Goal: Transaction & Acquisition: Purchase product/service

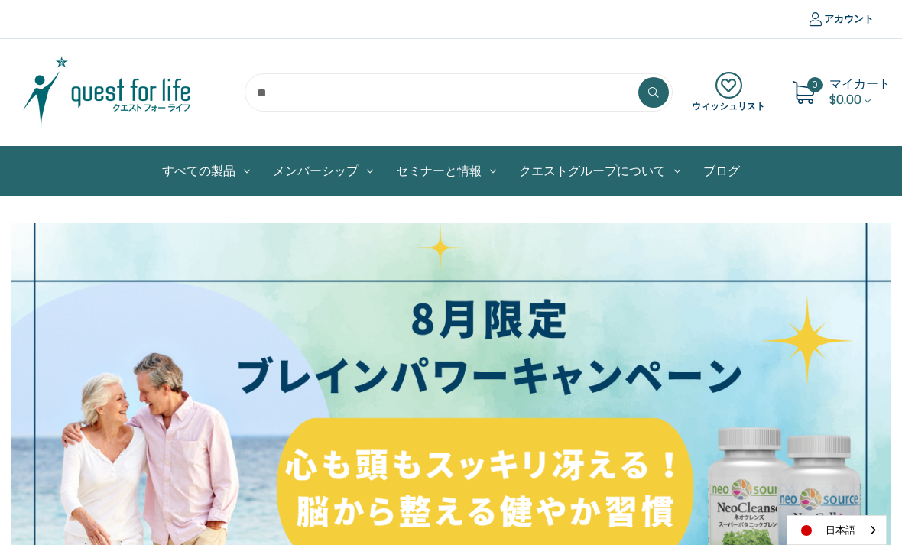
click at [0, 0] on link "ログイン" at bounding box center [0, 0] width 0 height 0
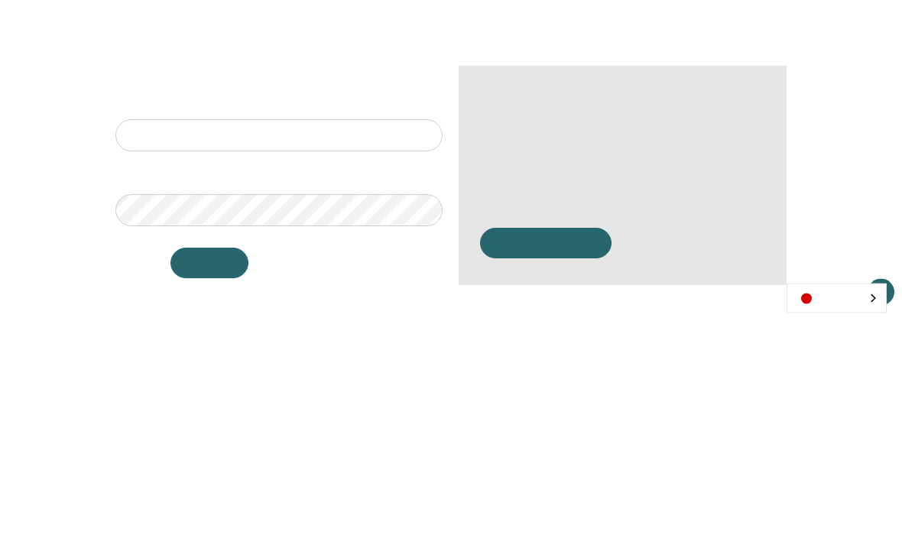
scroll to position [259, 0]
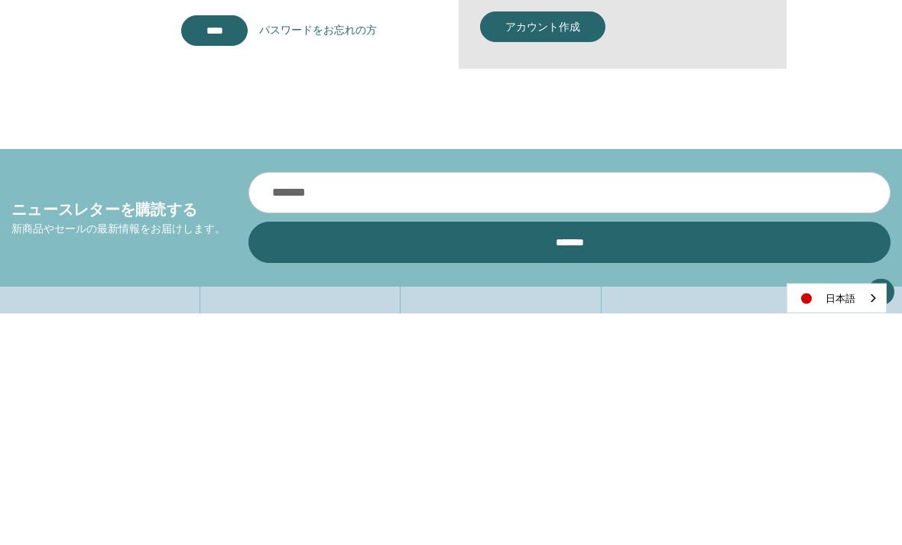
type input "**********"
click at [214, 262] on input "*******" at bounding box center [214, 263] width 67 height 31
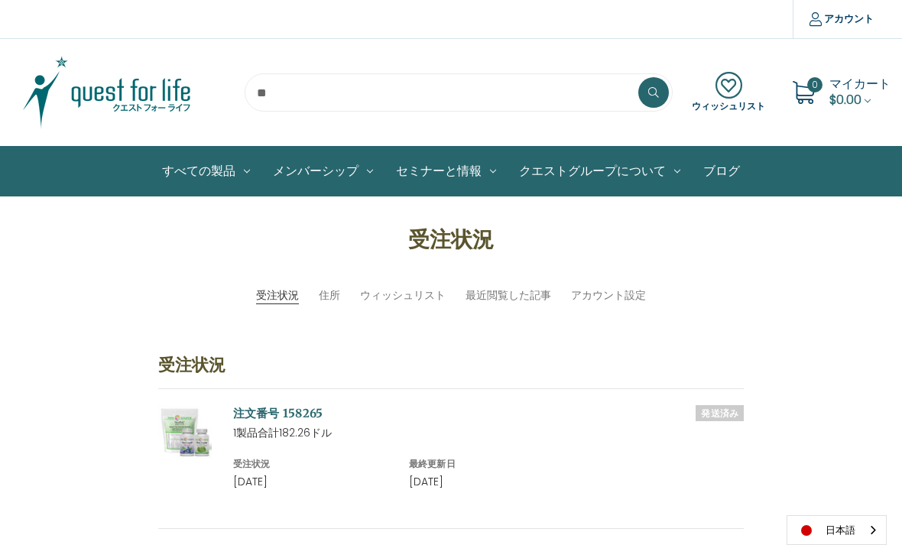
click at [0, 0] on link "製品セット" at bounding box center [0, 0] width 0 height 0
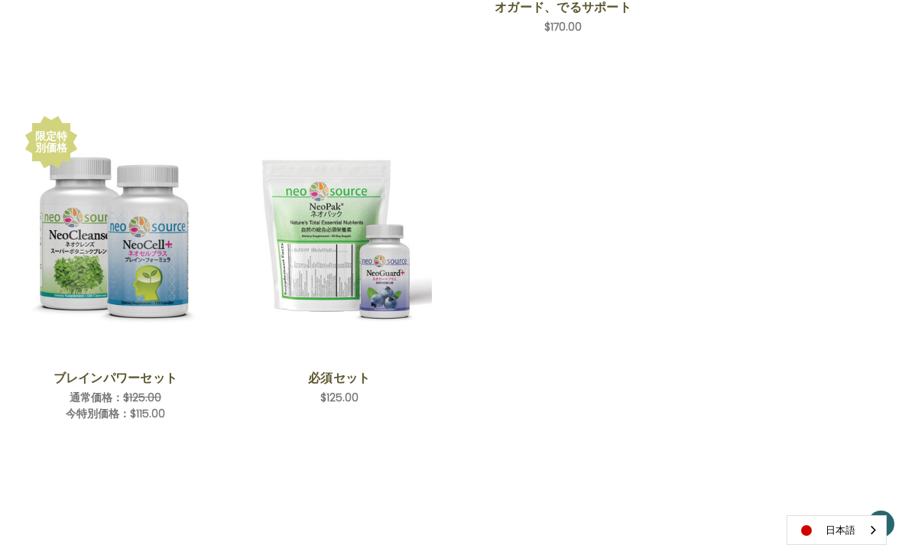
scroll to position [635, 0]
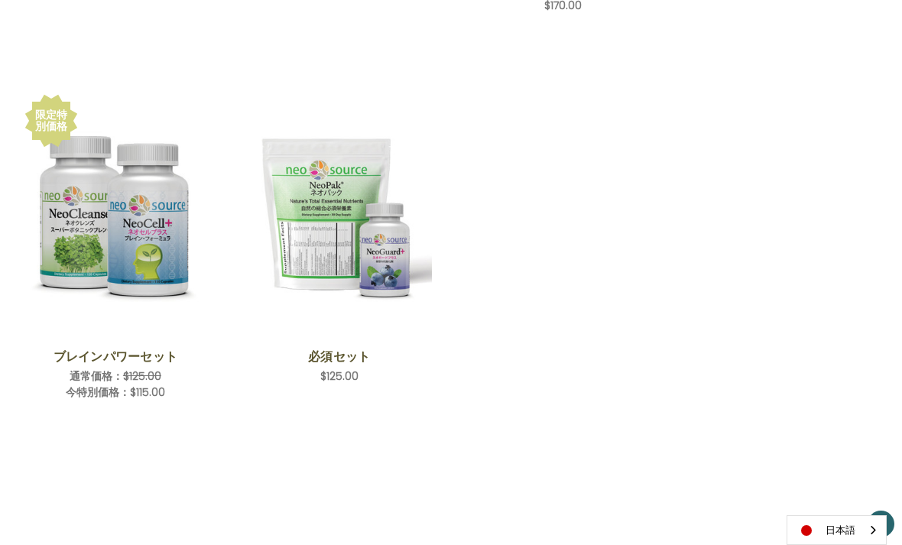
click at [158, 285] on img "Brain Power Set,Was:$125.00,\aNow:$115.00\a" at bounding box center [115, 214] width 185 height 185
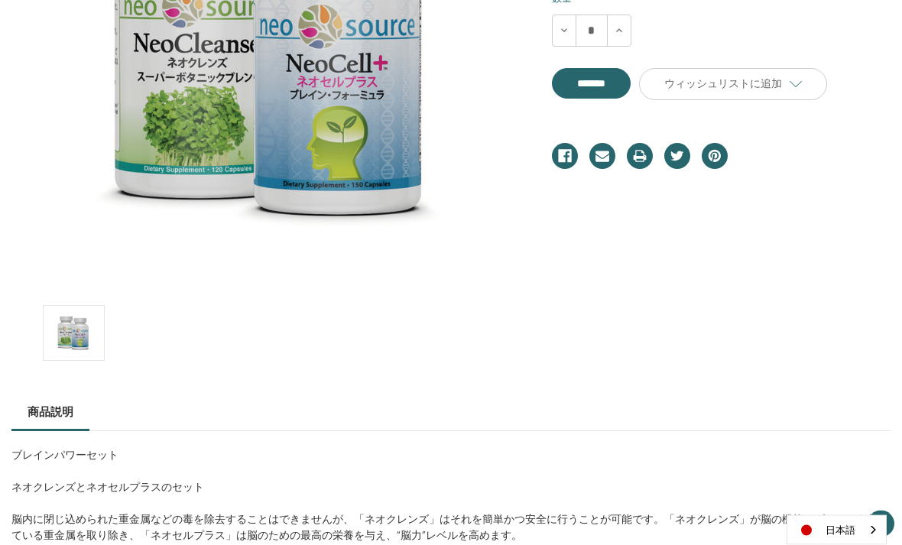
scroll to position [413, 0]
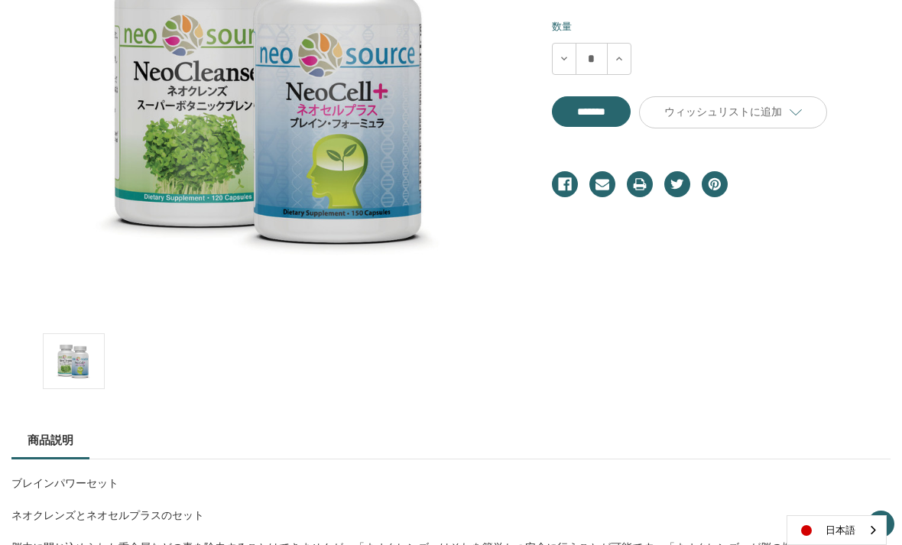
click at [631, 114] on input "**********" at bounding box center [591, 111] width 79 height 31
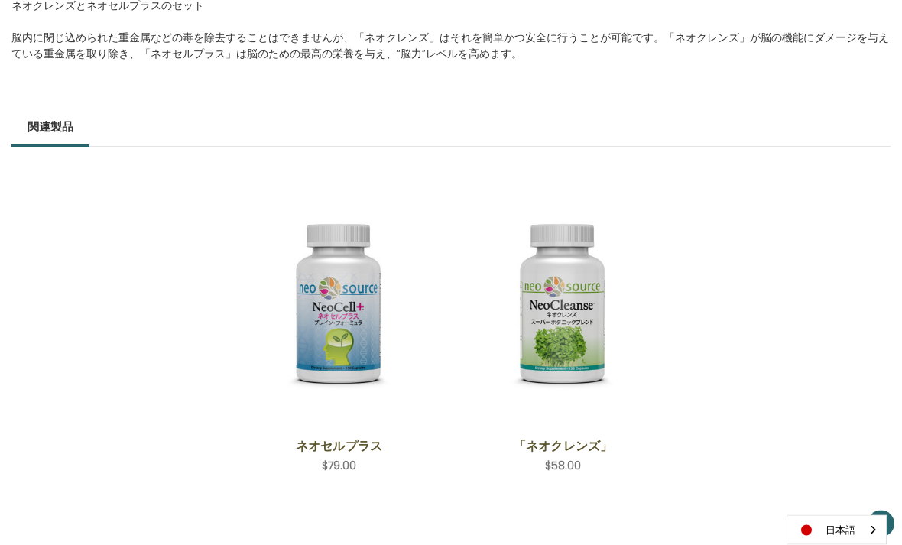
type input "*******"
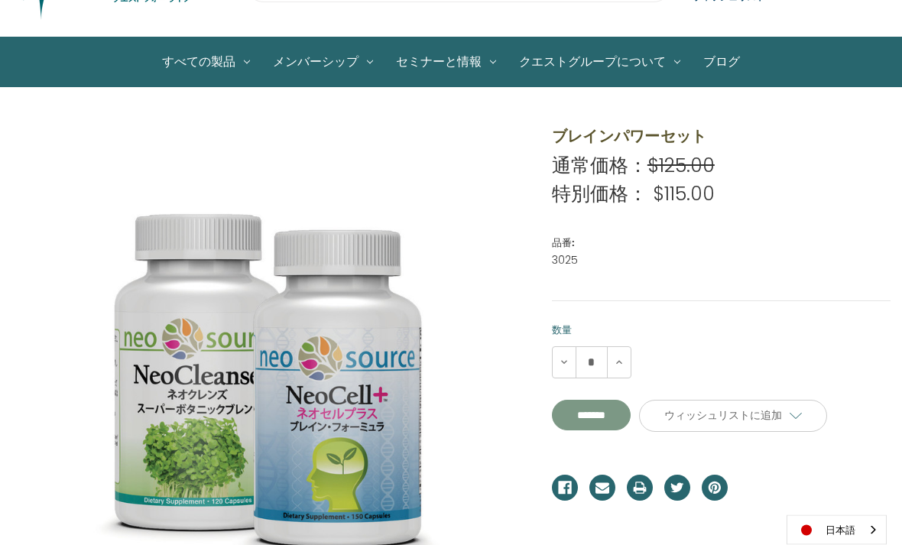
scroll to position [0, 0]
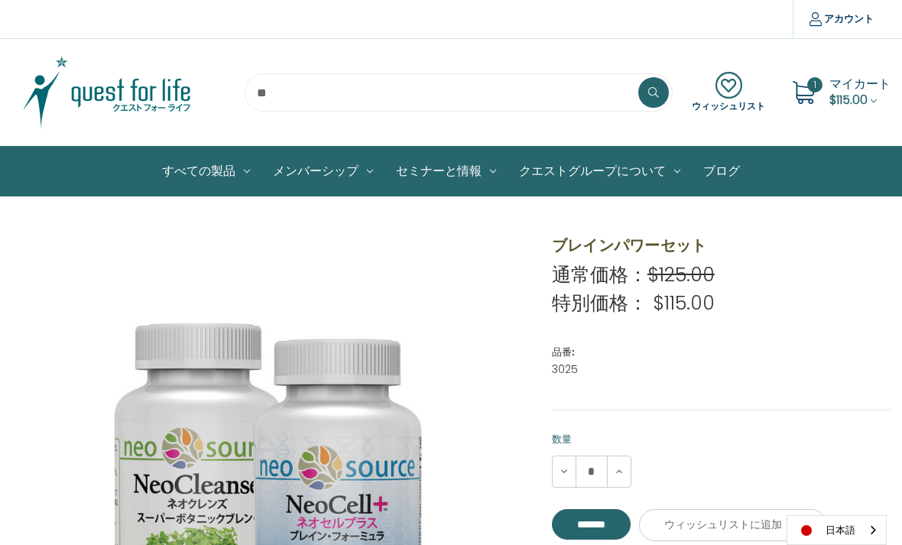
click at [0, 0] on link "子供用" at bounding box center [0, 0] width 0 height 0
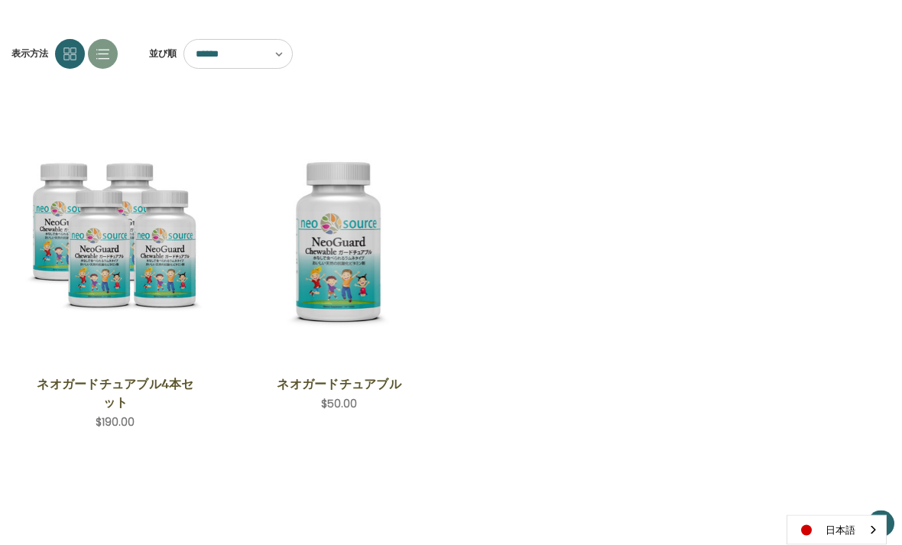
scroll to position [209, 0]
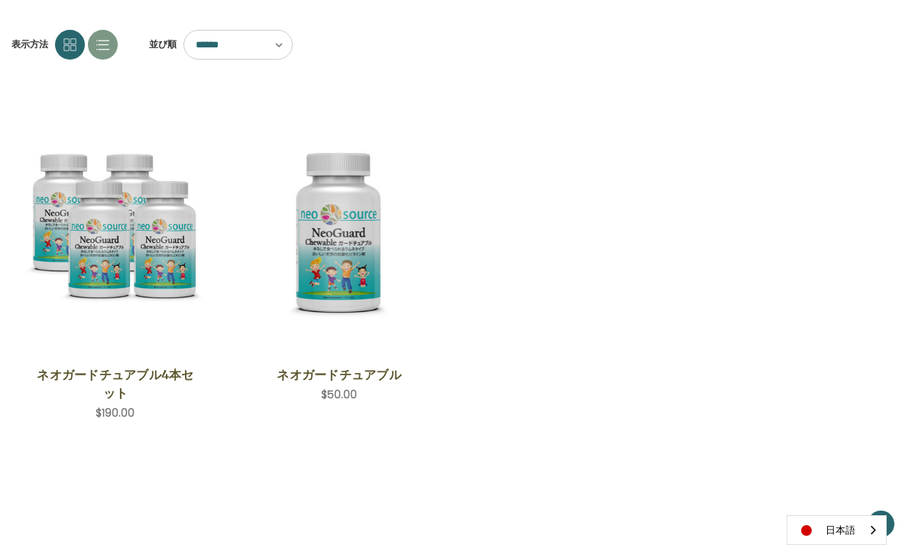
click at [346, 213] on img "NeoGuard Chewable,$50.00\a" at bounding box center [339, 233] width 185 height 197
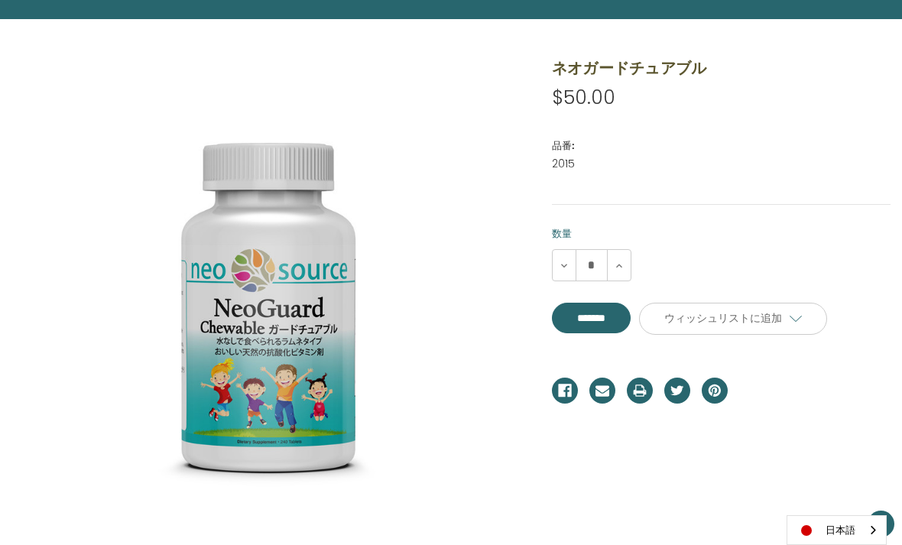
scroll to position [177, 0]
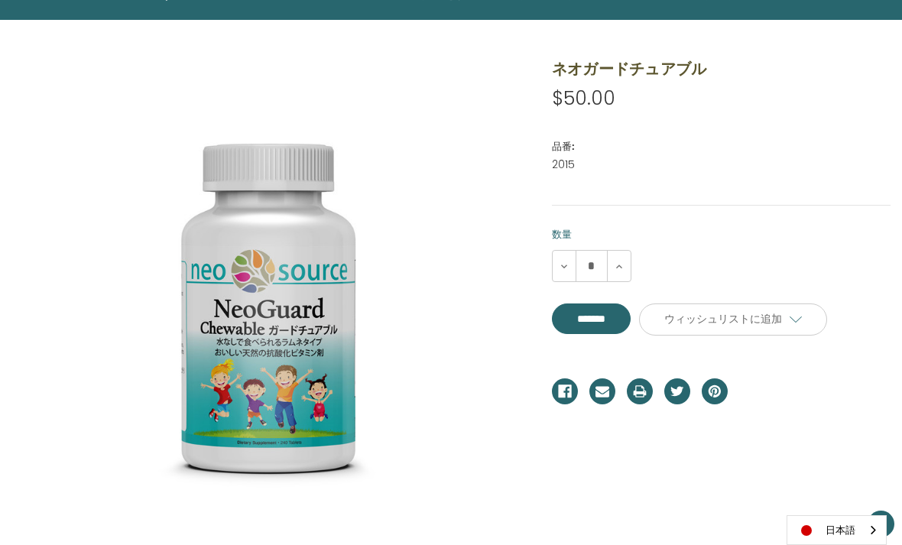
click at [617, 310] on input "*******" at bounding box center [591, 319] width 79 height 31
type input "*******"
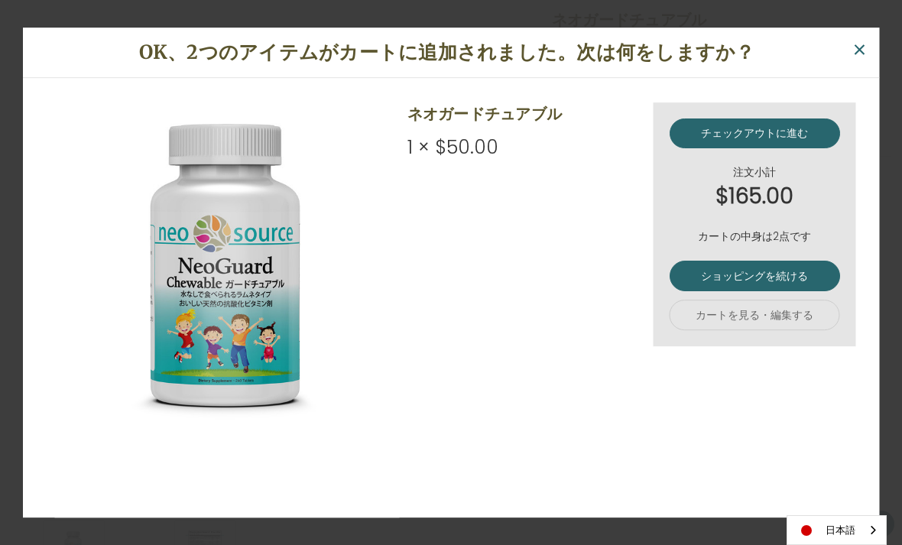
click at [856, 51] on span "×" at bounding box center [860, 50] width 15 height 34
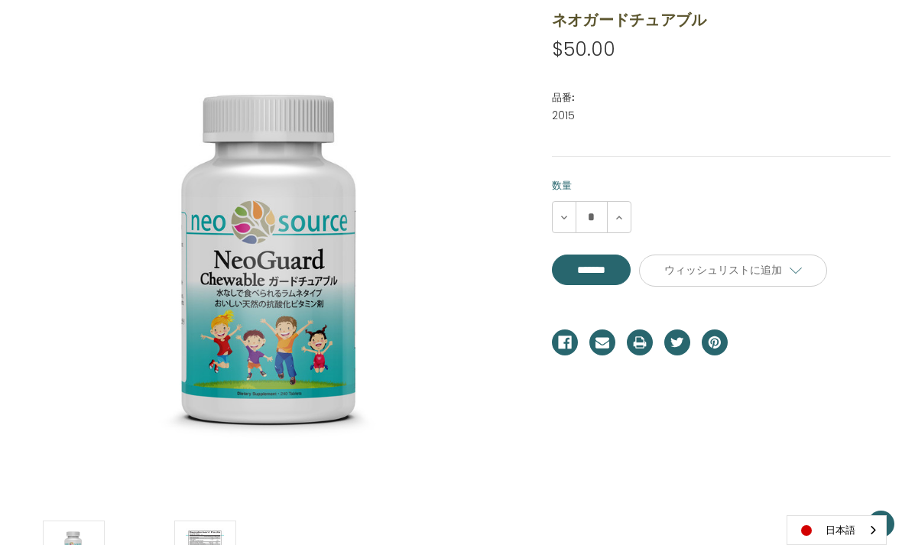
click at [807, 407] on div "ネオガードチュアブル 希望小売価格 通常価格： 特別価格： $50.00 ) 2015" at bounding box center [451, 443] width 901 height 890
click at [826, 126] on dl "品番: 2015 UPCです。" at bounding box center [721, 104] width 339 height 60
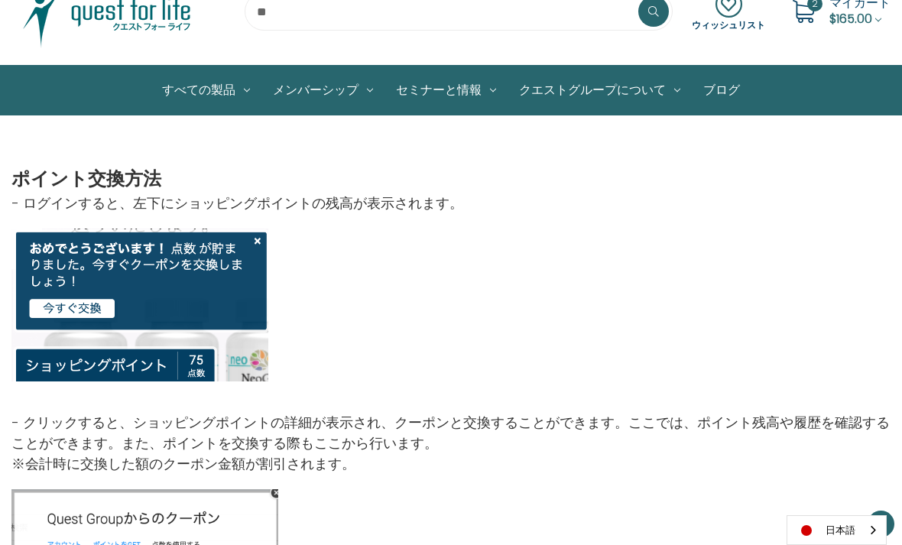
scroll to position [80, 0]
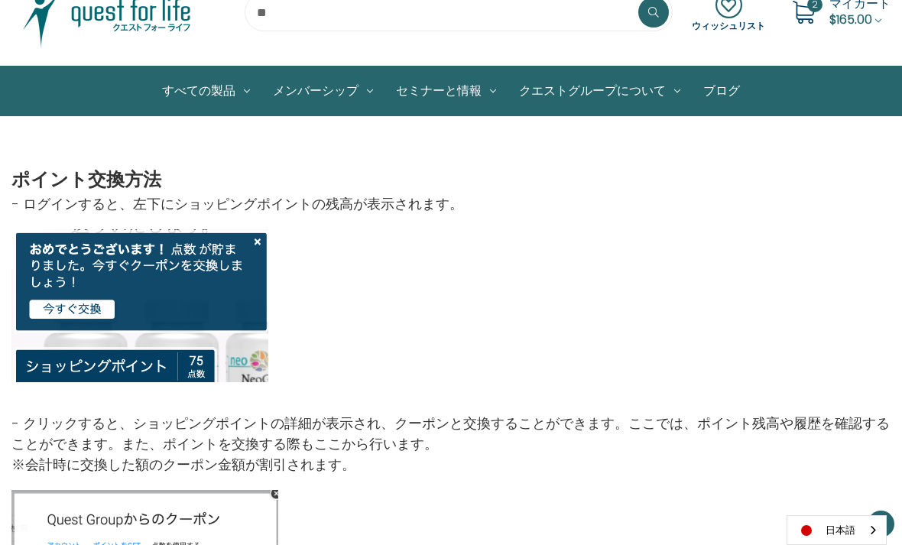
click at [97, 308] on img at bounding box center [107, 325] width 193 height 115
click at [71, 313] on img at bounding box center [107, 325] width 193 height 115
click at [196, 369] on img at bounding box center [107, 325] width 193 height 115
click at [134, 372] on img at bounding box center [107, 325] width 193 height 115
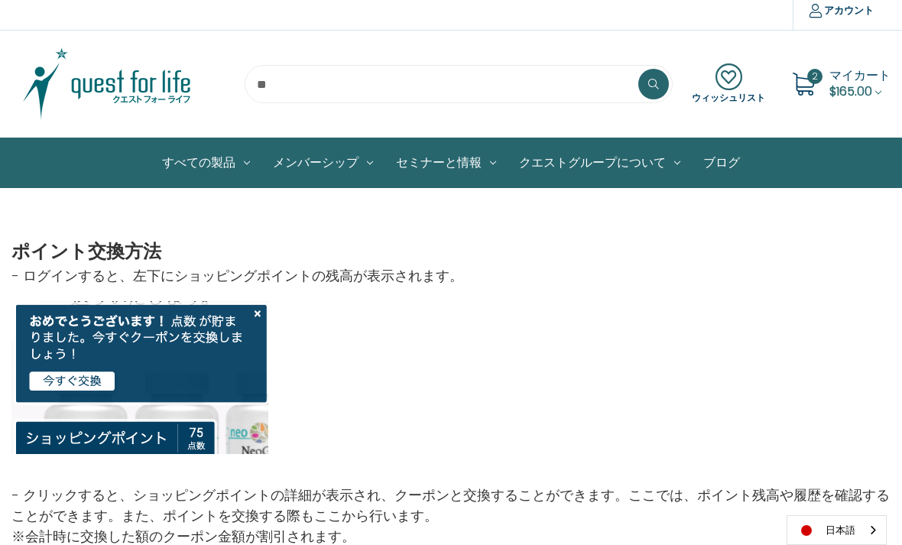
scroll to position [10, 0]
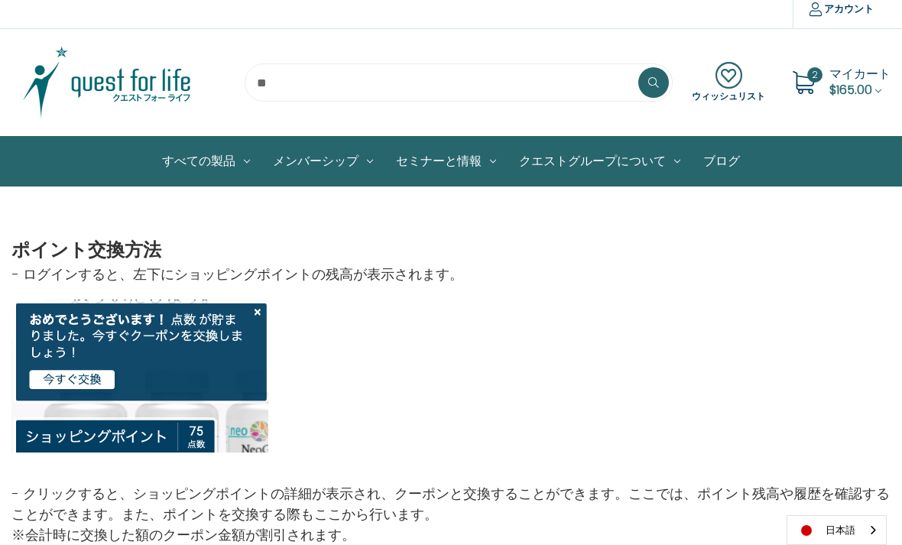
click at [239, 306] on div at bounding box center [450, 376] width 879 height 153
click at [204, 355] on img at bounding box center [107, 395] width 193 height 115
click at [195, 376] on img at bounding box center [107, 395] width 193 height 115
click at [815, 77] on span "2" at bounding box center [814, 74] width 15 height 15
click at [830, 89] on span "$165.00" at bounding box center [851, 90] width 43 height 18
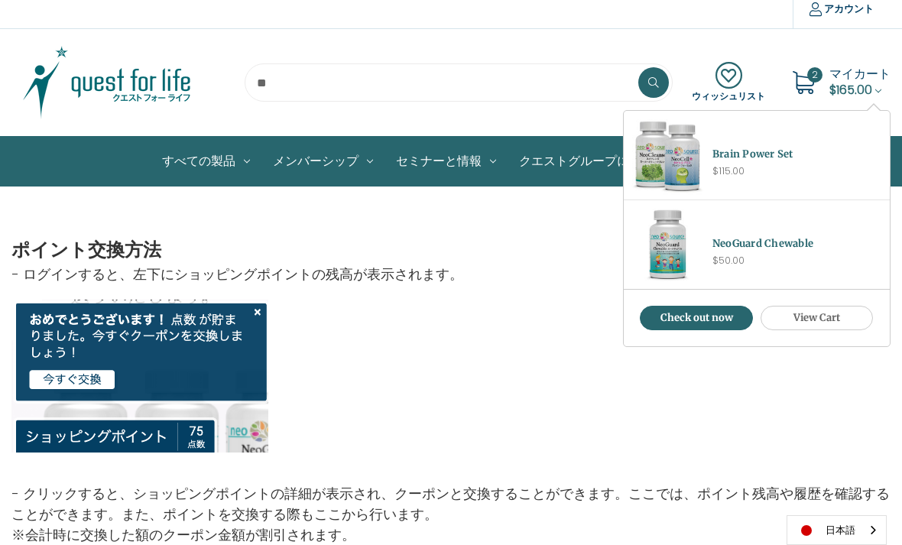
click at [817, 317] on link "View Cart" at bounding box center [817, 318] width 113 height 24
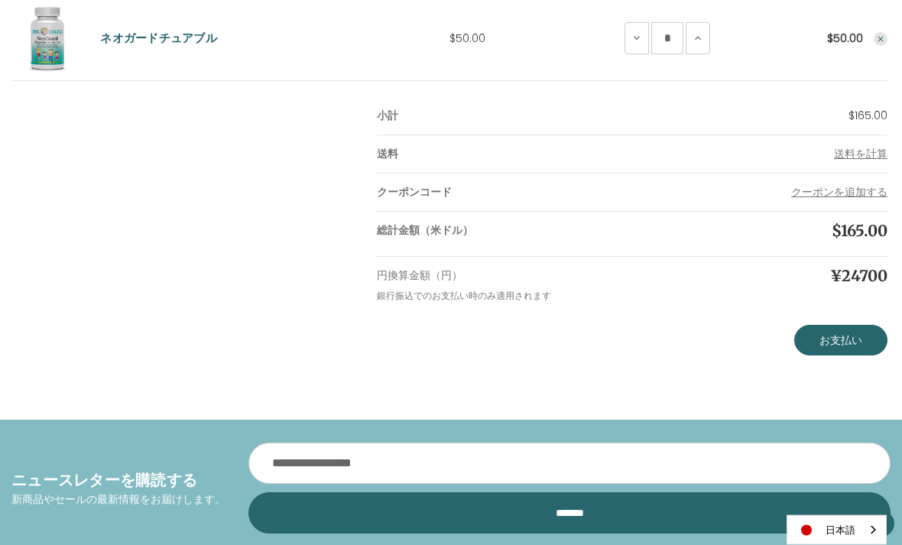
scroll to position [417, 0]
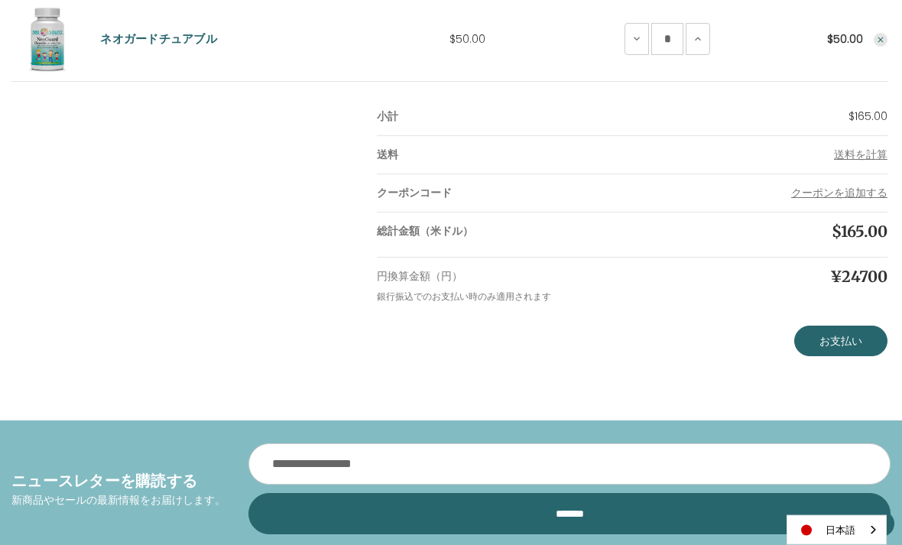
click at [855, 345] on link "お支払い" at bounding box center [840, 341] width 93 height 31
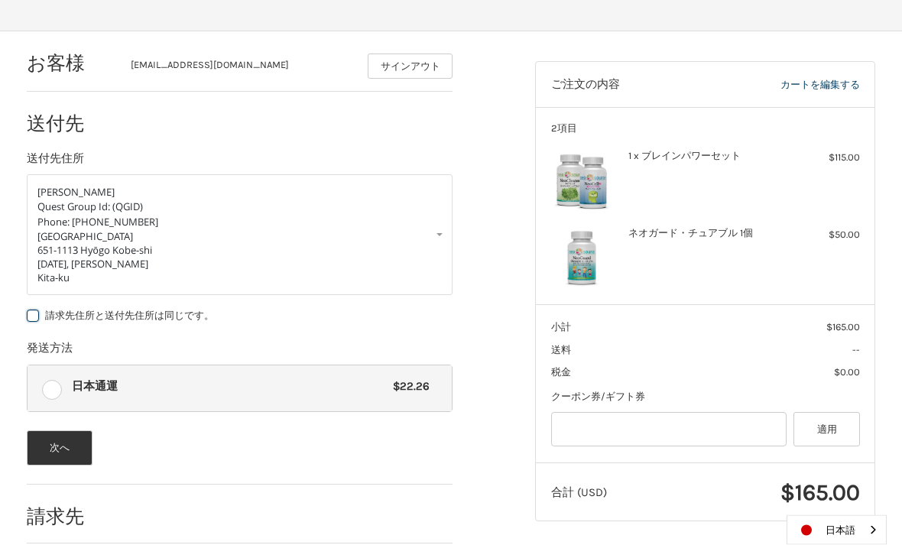
scroll to position [206, 0]
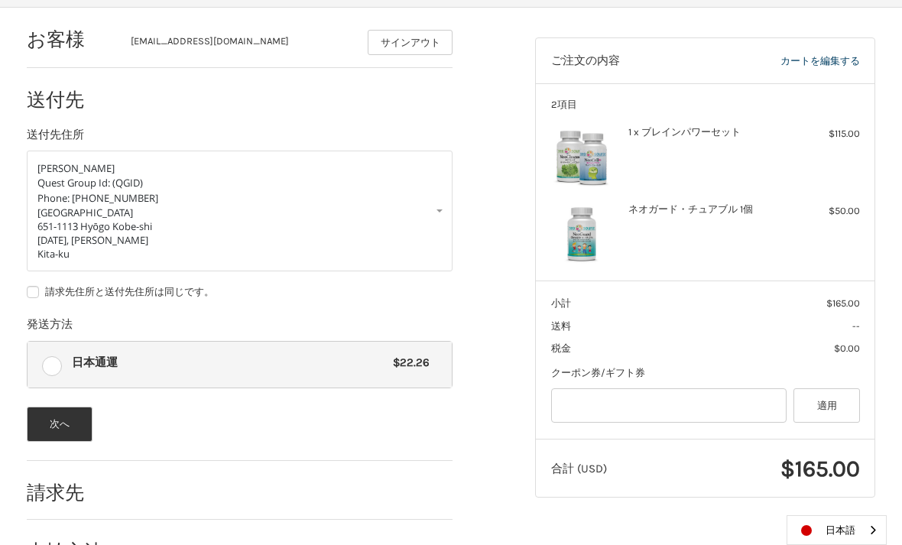
click at [64, 421] on button "次へ" at bounding box center [60, 424] width 67 height 35
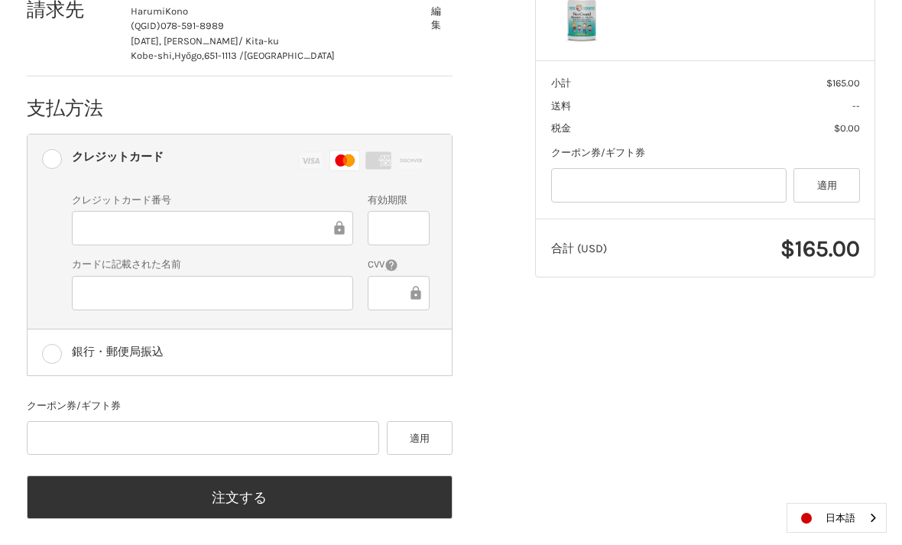
scroll to position [434, 0]
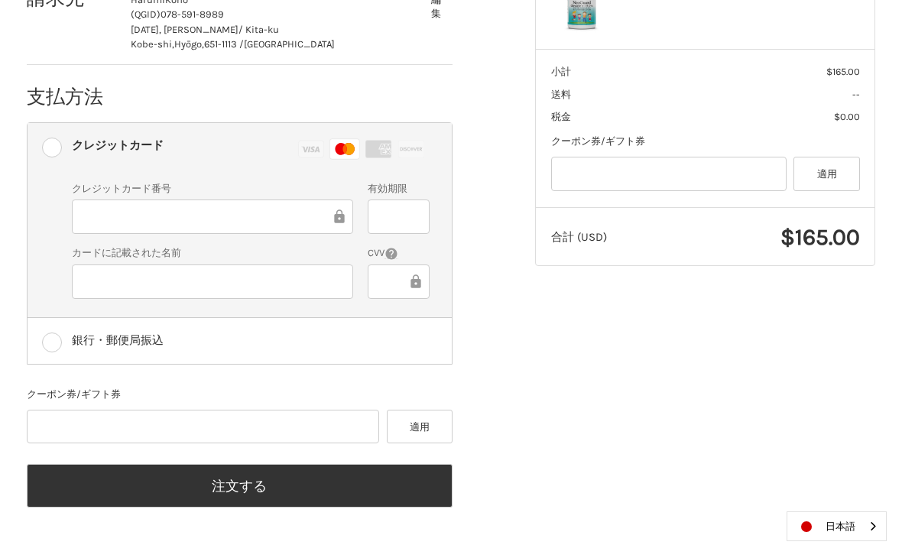
click at [375, 487] on button "注文する" at bounding box center [240, 490] width 427 height 44
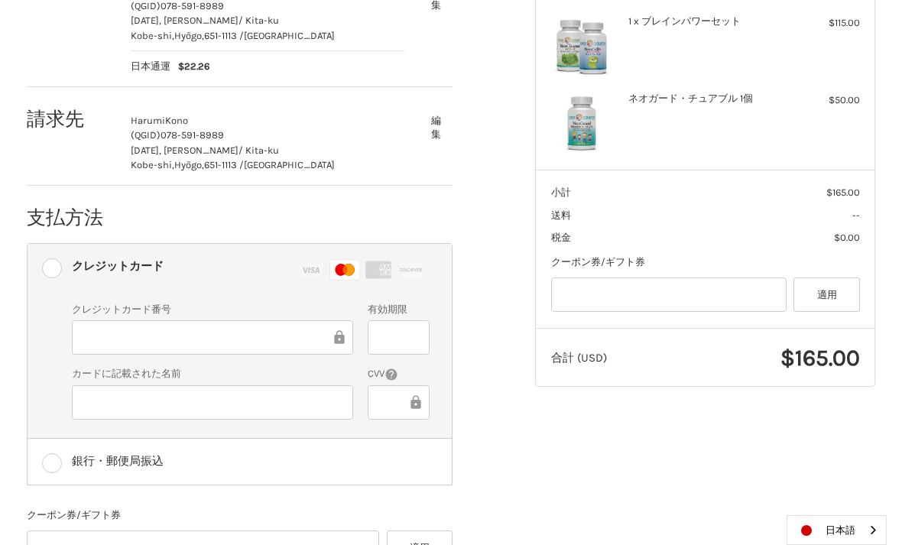
scroll to position [385, 0]
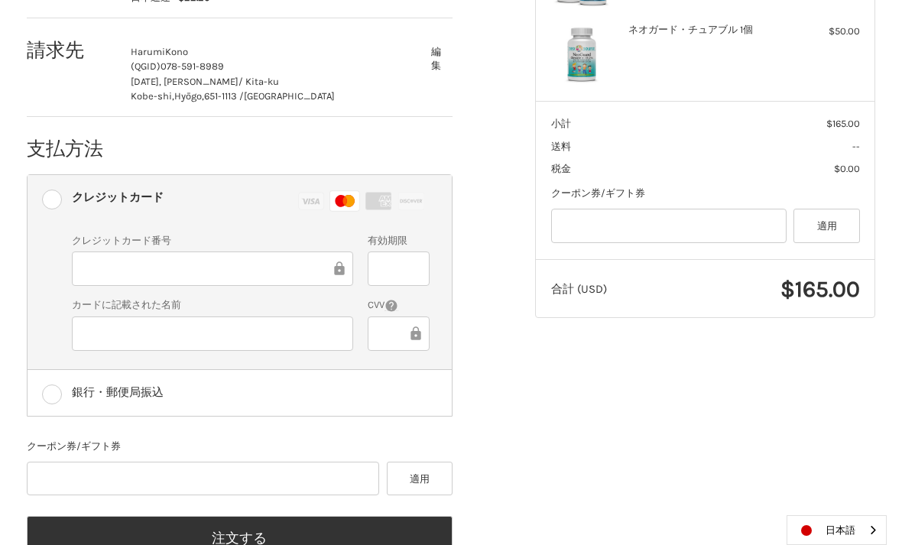
click at [258, 541] on button "注文する" at bounding box center [240, 538] width 427 height 44
click at [264, 541] on button "注文する" at bounding box center [240, 538] width 427 height 44
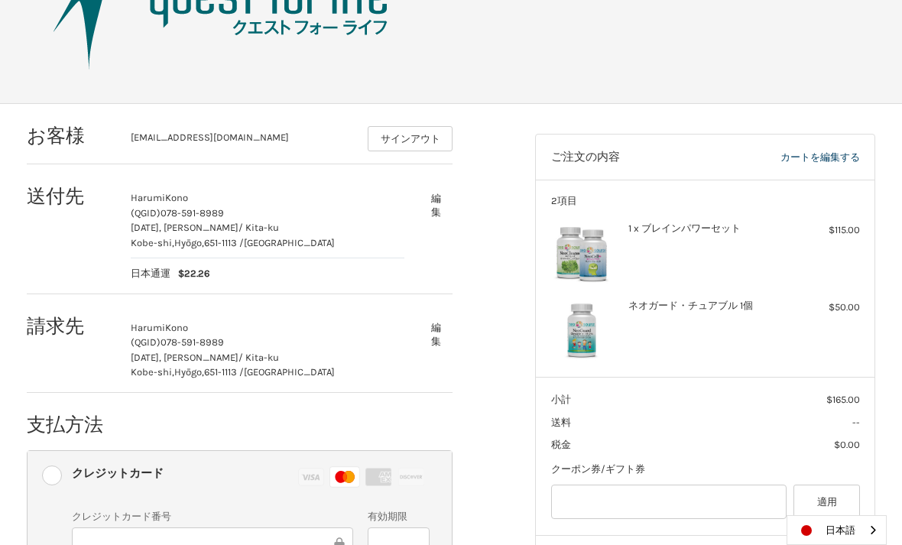
scroll to position [0, 0]
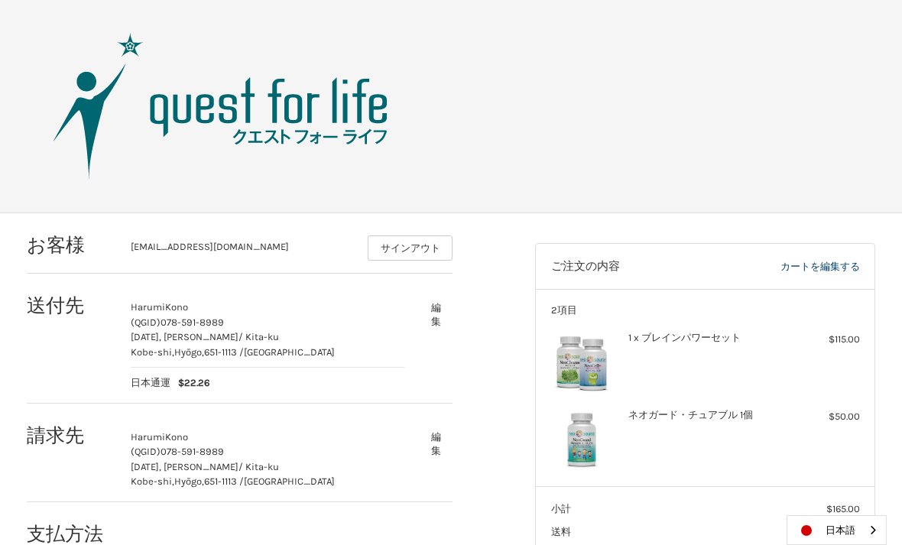
click at [353, 126] on img at bounding box center [221, 106] width 382 height 153
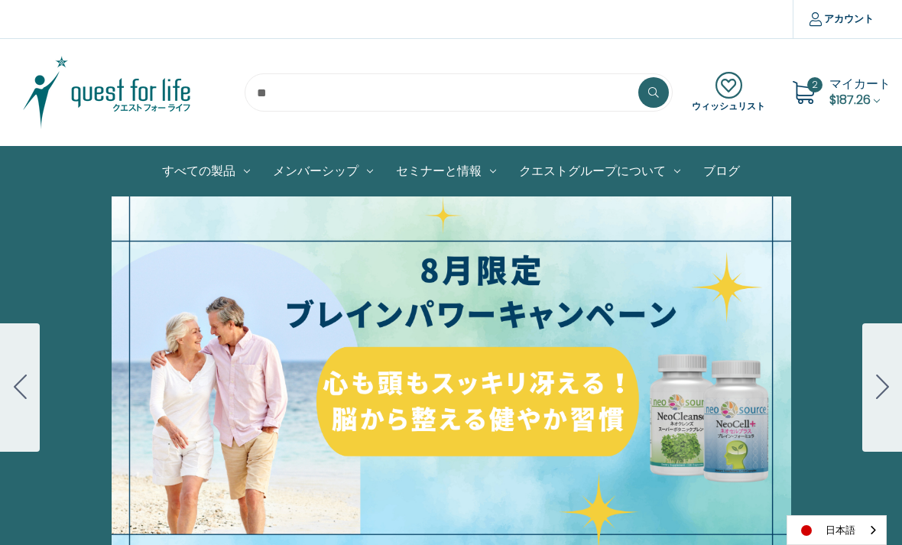
click at [819, 89] on span "2" at bounding box center [814, 84] width 15 height 15
click at [811, 87] on span "2" at bounding box center [814, 84] width 15 height 15
click at [810, 83] on span "2" at bounding box center [814, 84] width 15 height 15
click at [876, 86] on span "マイカート" at bounding box center [860, 84] width 61 height 18
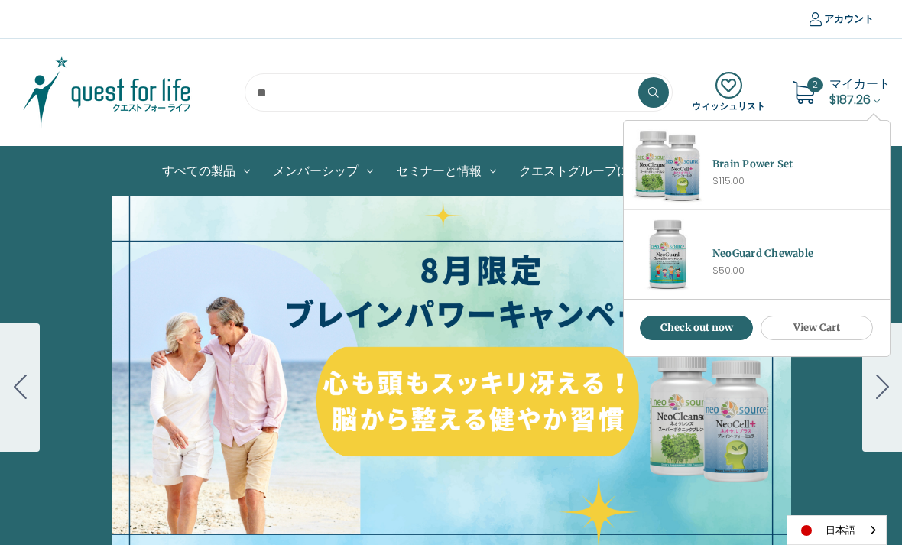
click at [723, 50] on section "ウィッシュリスト 2 マイカート $187.26" at bounding box center [451, 92] width 902 height 107
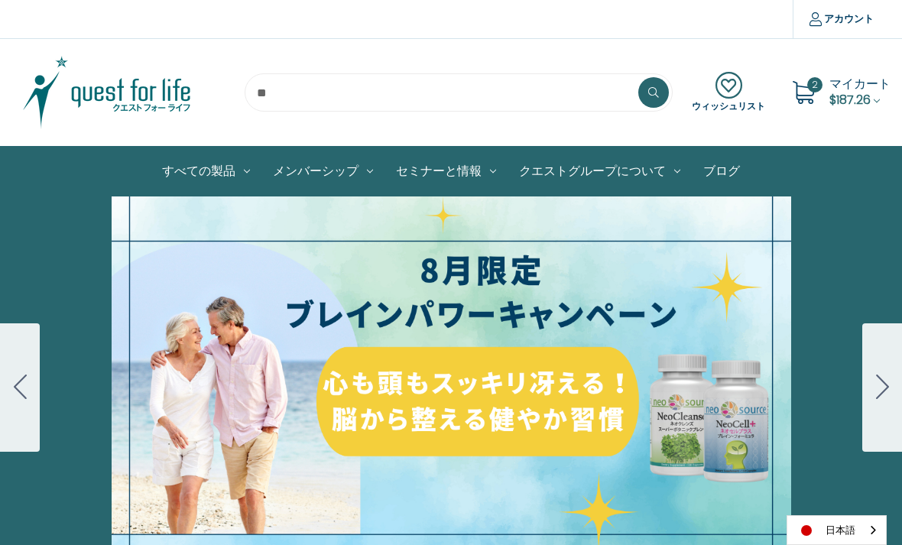
click at [749, 43] on section "ウィッシュリスト 2 マイカート $187.26" at bounding box center [451, 92] width 902 height 107
click at [824, 92] on div "2 マイカート $187.26 Brain Power Set $115.00 NeoGuard Chewable" at bounding box center [837, 92] width 106 height 38
click at [882, 94] on link "マイカート $187.26" at bounding box center [860, 92] width 61 height 34
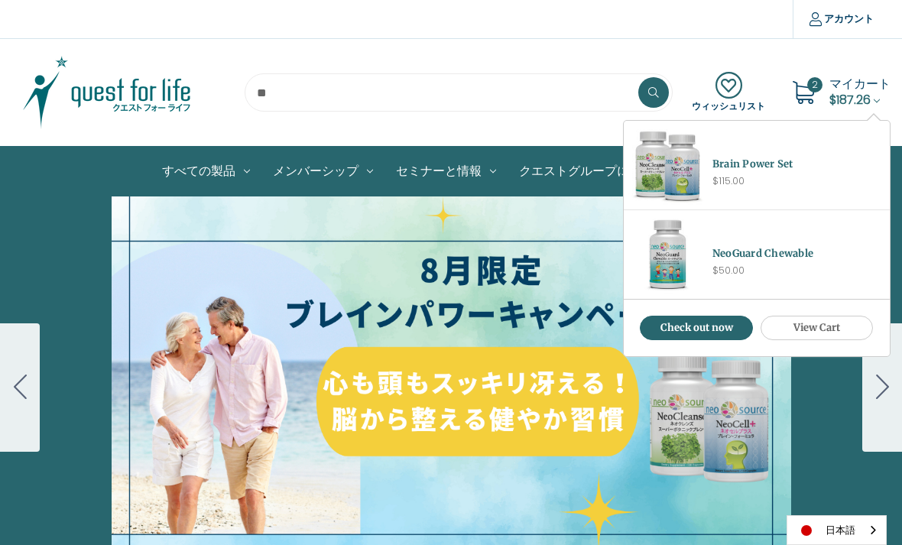
click at [799, 330] on link "View Cart" at bounding box center [817, 328] width 113 height 24
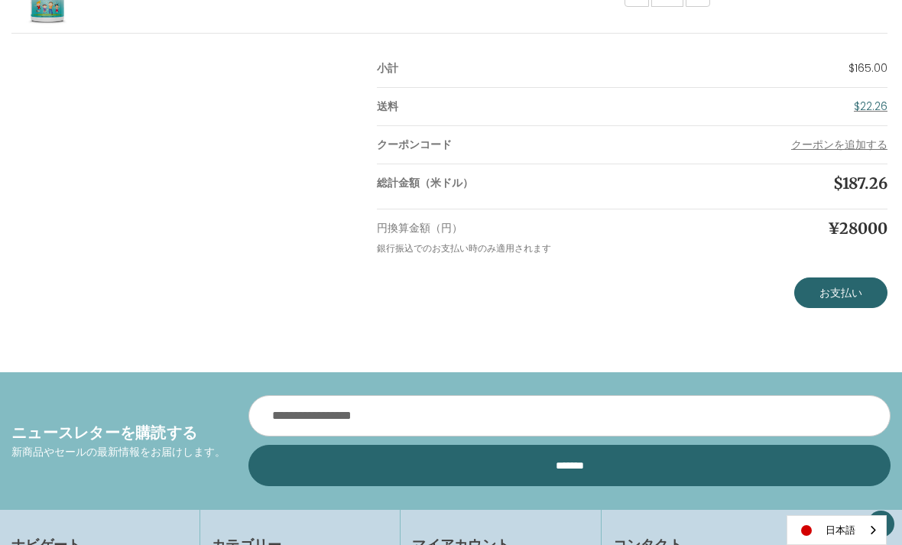
scroll to position [465, 0]
click at [840, 300] on link "お支払い" at bounding box center [840, 293] width 93 height 31
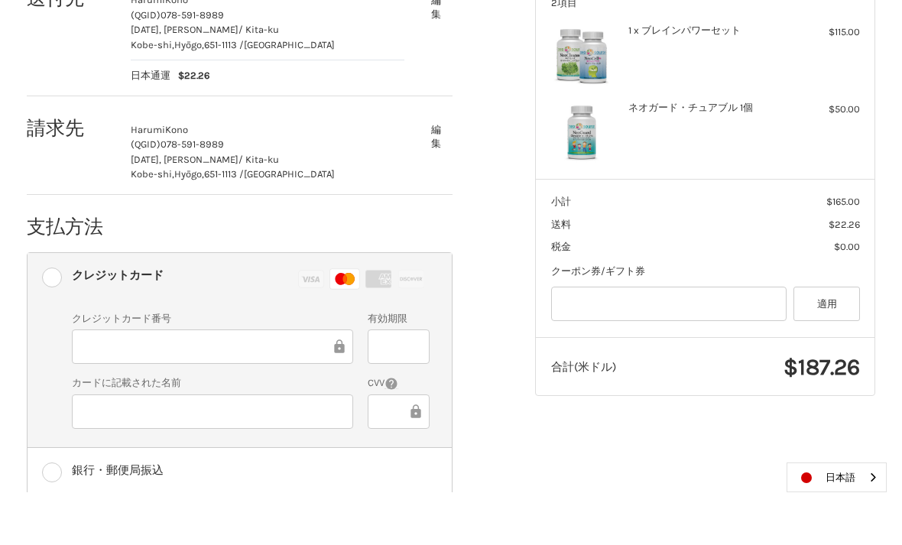
scroll to position [256, 0]
click at [281, 446] on div at bounding box center [212, 463] width 281 height 34
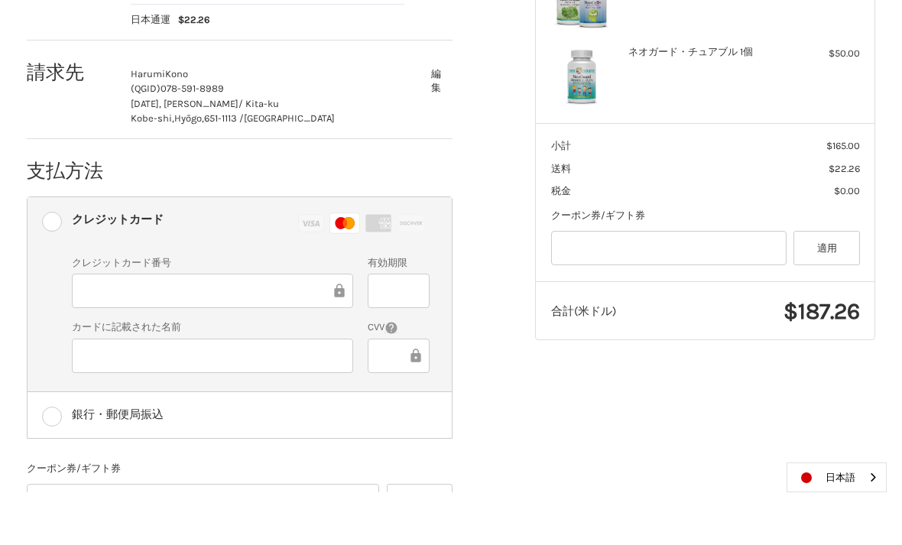
scroll to position [434, 0]
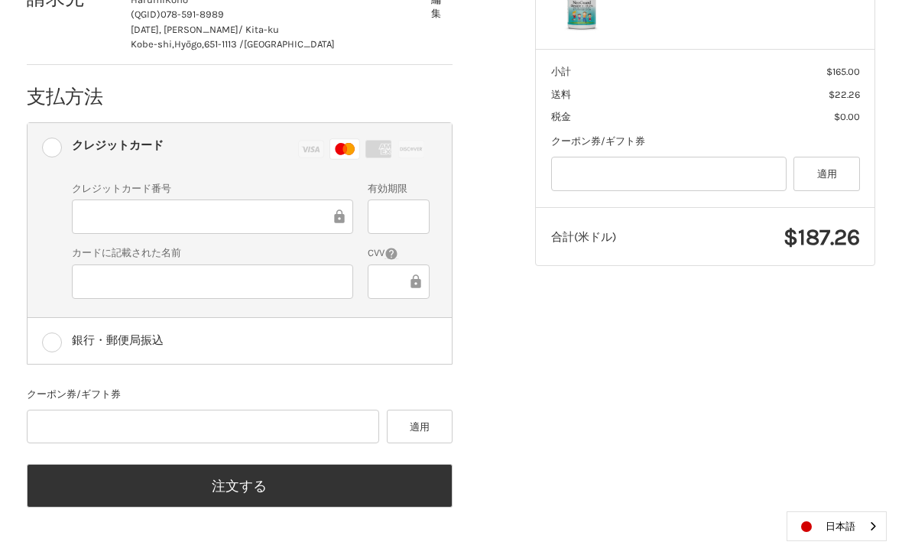
click at [531, 359] on div "お客様 haruocchi@mac.com サインアウト 送付先 Harumi Kono (QGID) 078-591-8989 2-13-28, Suzur…" at bounding box center [451, 162] width 902 height 765
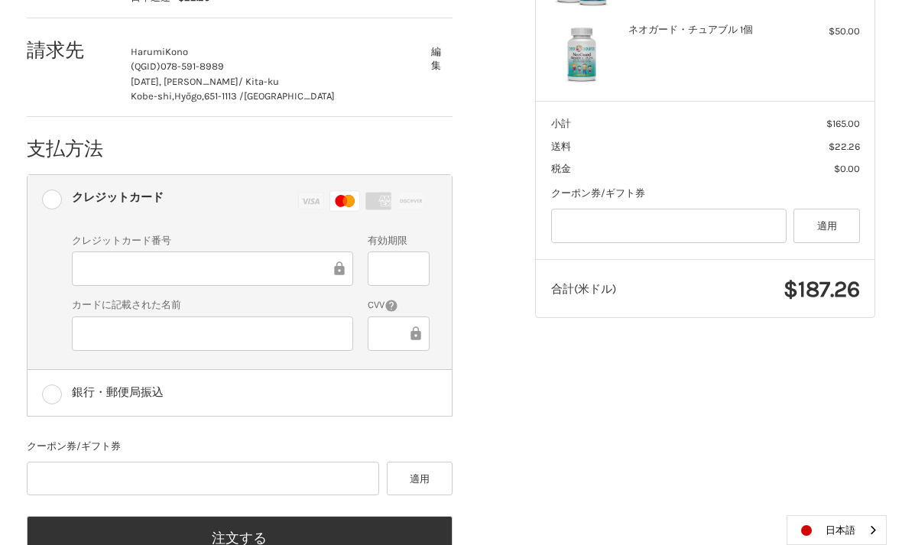
click at [269, 538] on button "注文する" at bounding box center [240, 538] width 427 height 44
click at [268, 538] on button "注文する" at bounding box center [240, 538] width 427 height 44
click at [232, 279] on div at bounding box center [212, 269] width 281 height 34
click at [580, 418] on div "お客様 haruocchi@mac.com サインアウト 送付先 Harumi Kono (QGID) 078-591-8989 2-13-28, Suzur…" at bounding box center [451, 210] width 902 height 765
click at [269, 543] on button "注文する" at bounding box center [240, 538] width 427 height 44
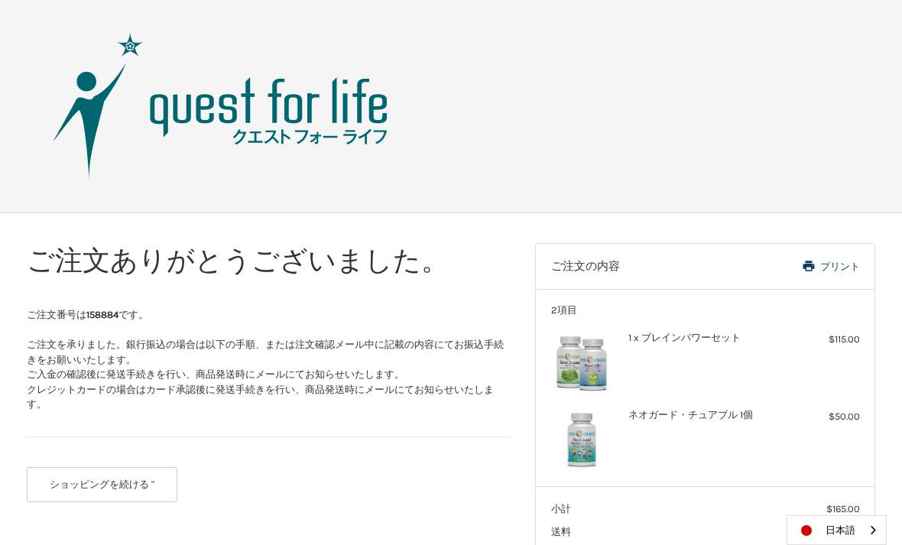
click at [127, 474] on button "ショッピングを続ける "" at bounding box center [102, 484] width 151 height 35
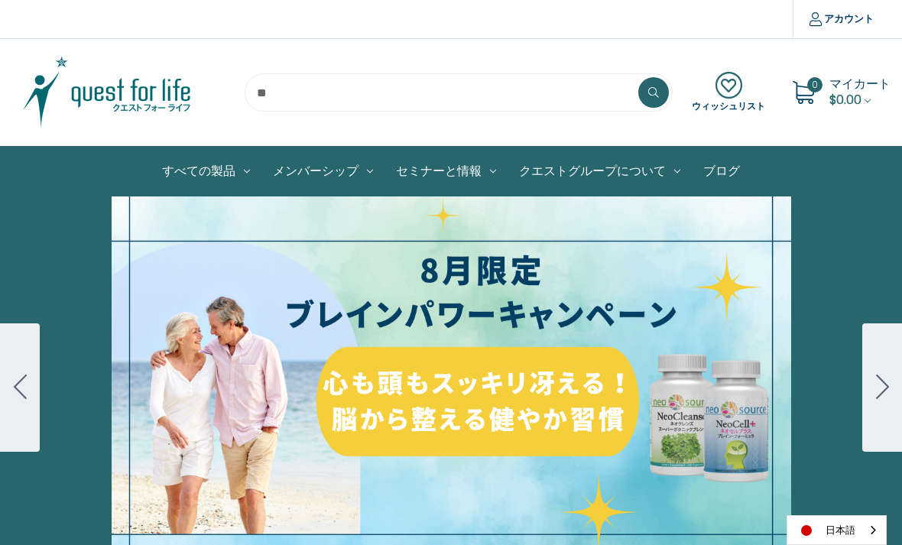
click at [888, 380] on icon "Go to slide 2" at bounding box center [882, 387] width 13 height 24
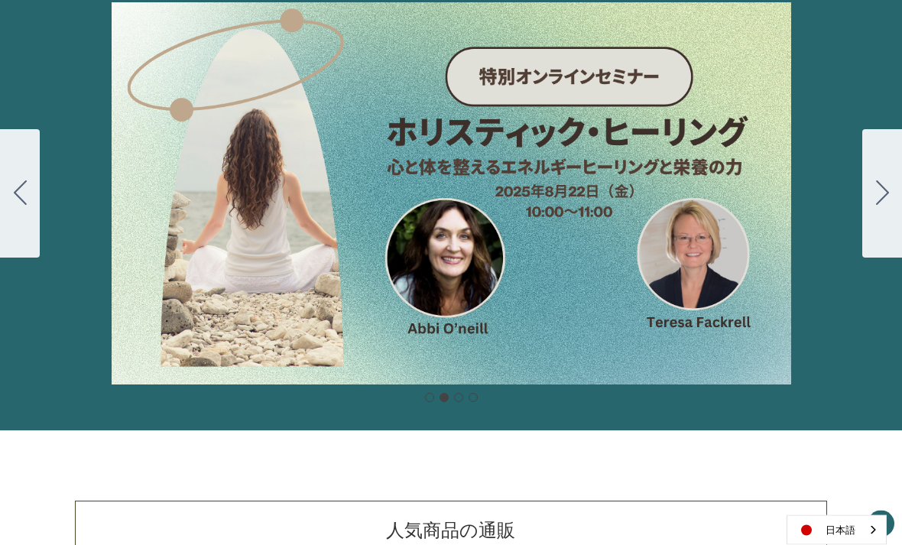
scroll to position [192, 0]
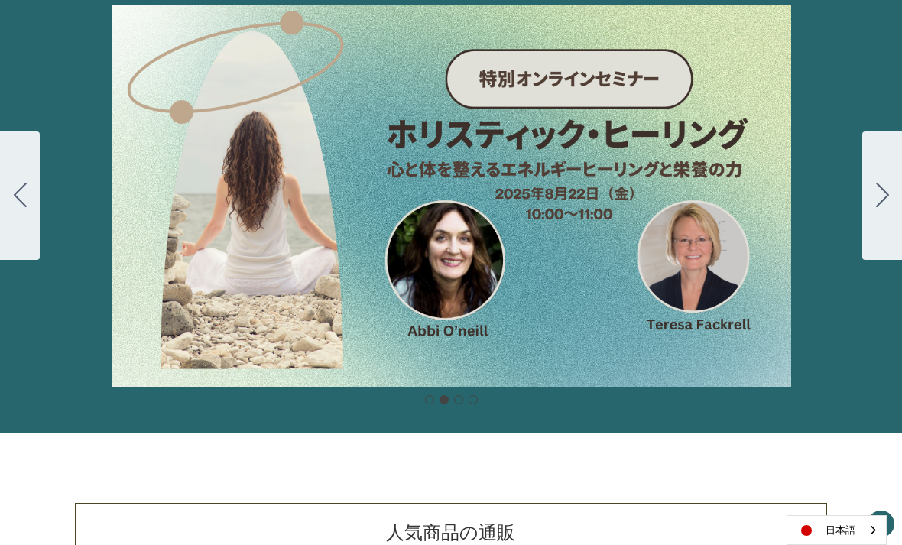
click at [879, 216] on button "Go to slide 3" at bounding box center [882, 196] width 40 height 128
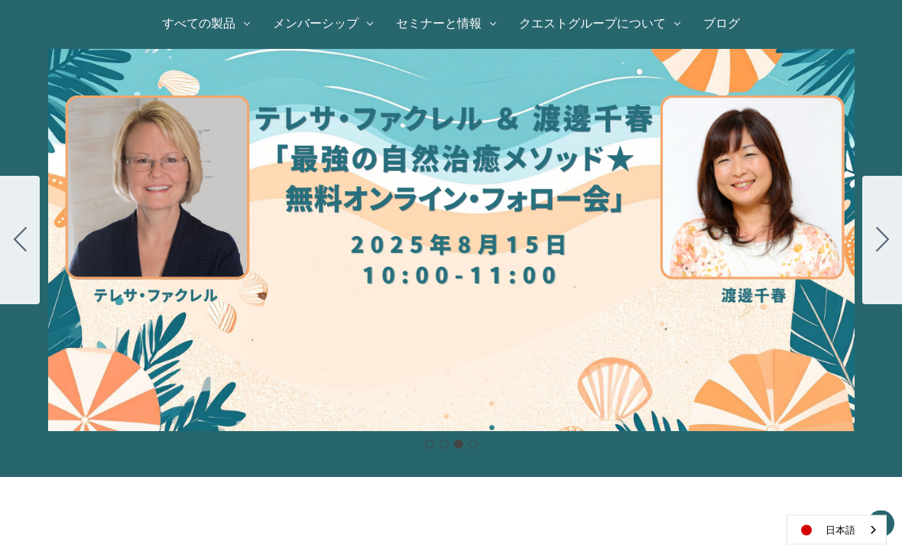
scroll to position [126, 0]
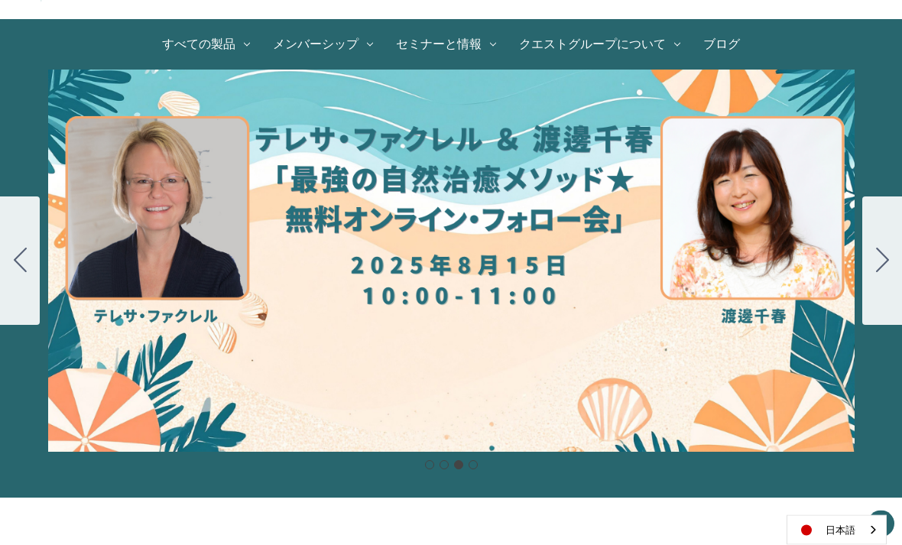
click at [872, 255] on button "Go to slide 4" at bounding box center [882, 261] width 40 height 128
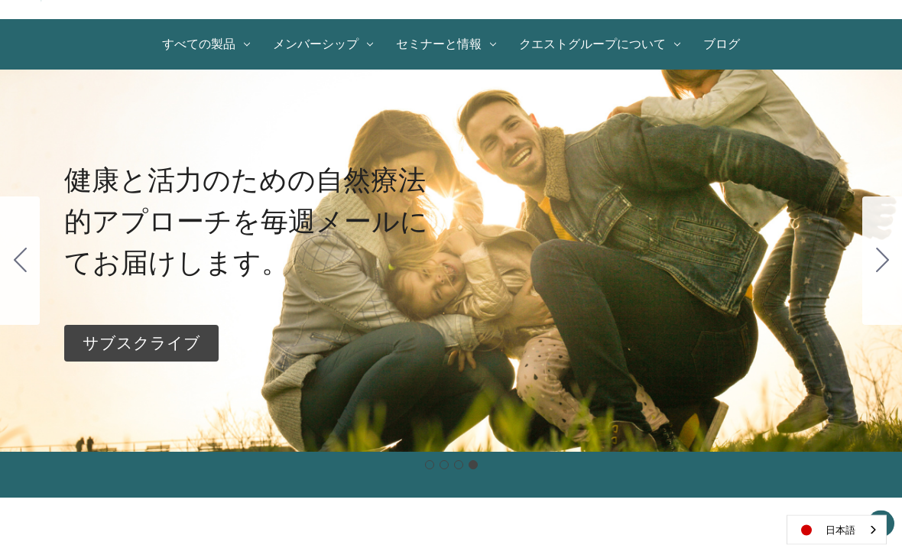
click at [878, 265] on icon "Go to slide 1" at bounding box center [882, 260] width 13 height 24
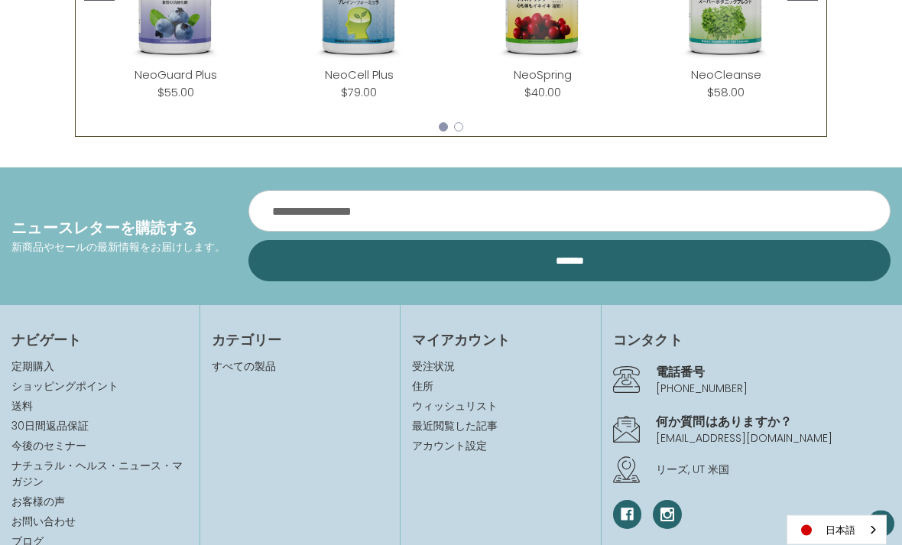
scroll to position [992, 0]
